Goal: Information Seeking & Learning: Learn about a topic

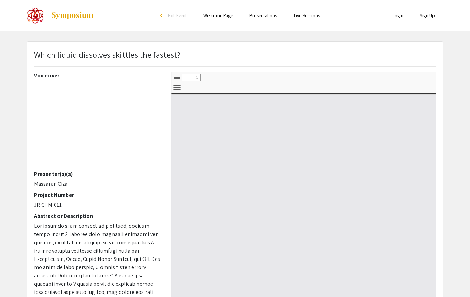
select select "custom"
type input "0"
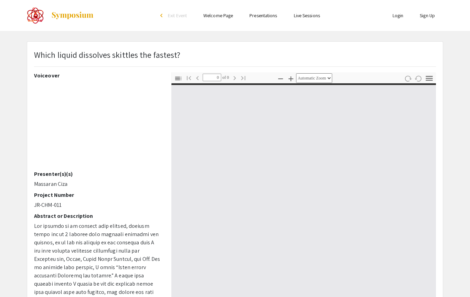
select select "custom"
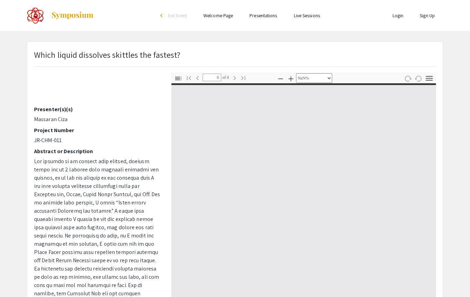
type input "1"
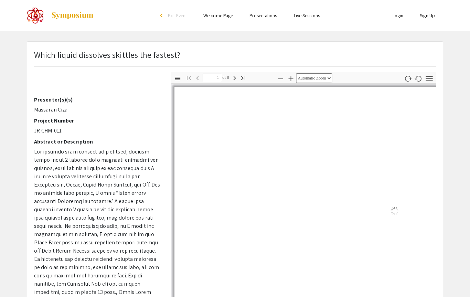
select select "auto"
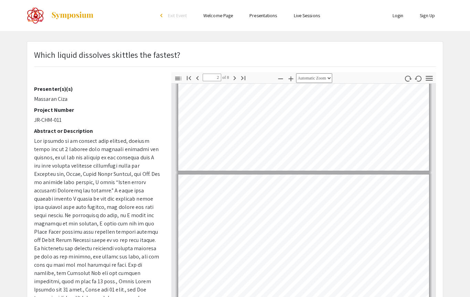
scroll to position [56, 0]
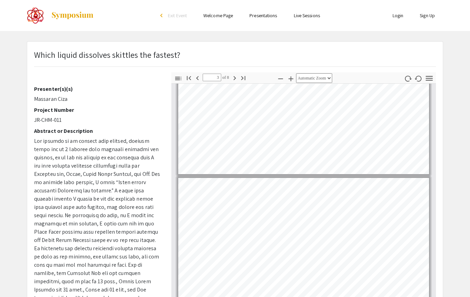
type input "2"
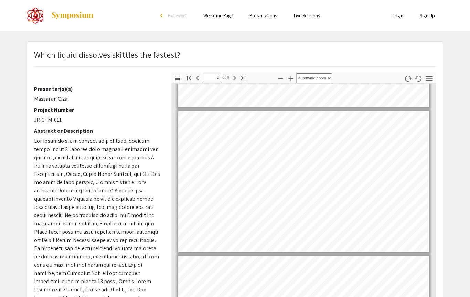
scroll to position [116, 0]
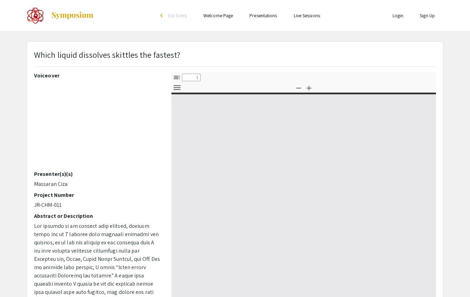
select select "custom"
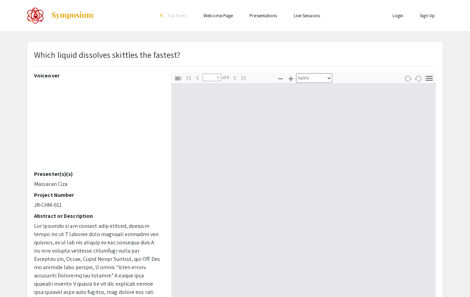
type input "0"
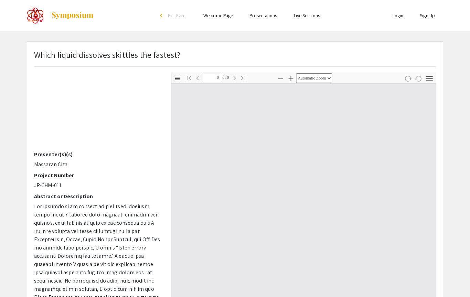
select select "custom"
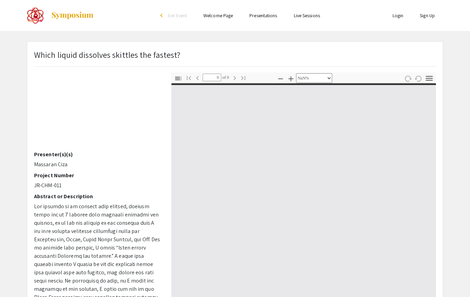
scroll to position [15, 0]
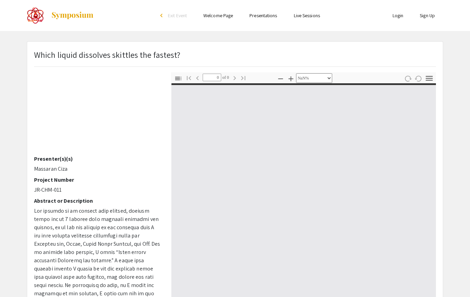
type input "1"
select select "auto"
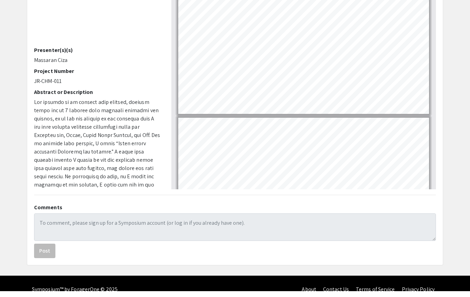
scroll to position [124, 0]
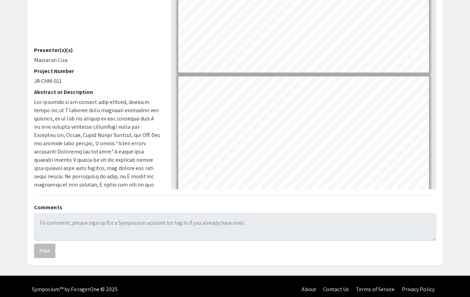
type input "2"
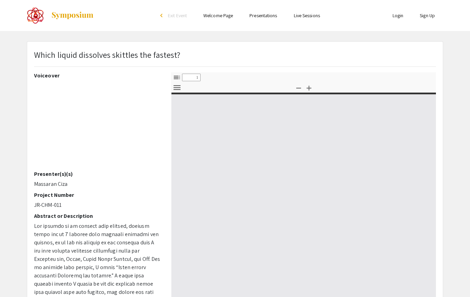
select select "custom"
type input "0"
select select "custom"
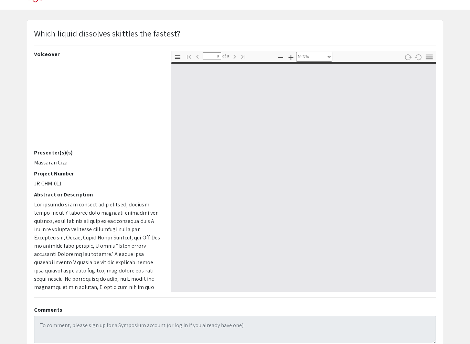
scroll to position [32, 0]
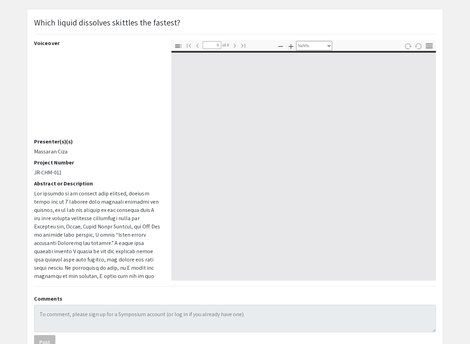
type input "1"
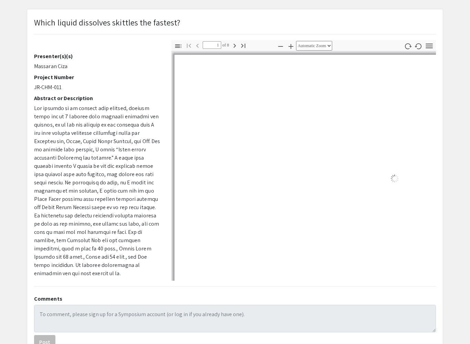
scroll to position [85, 0]
select select "auto"
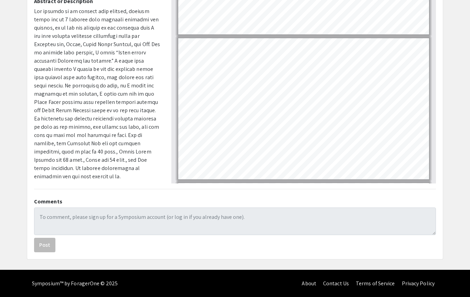
scroll to position [644, 0]
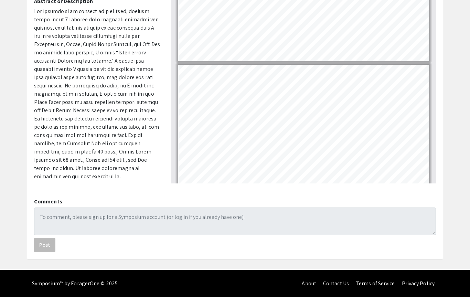
type input "1"
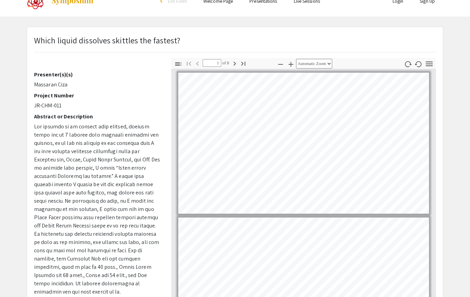
scroll to position [0, 0]
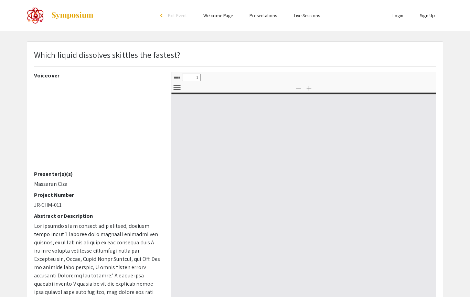
select select "custom"
type input "0"
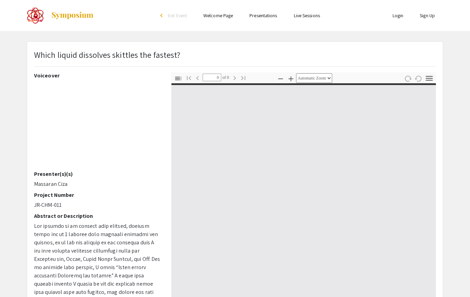
select select "custom"
type input "1"
select select "auto"
